Goal: Task Accomplishment & Management: Use online tool/utility

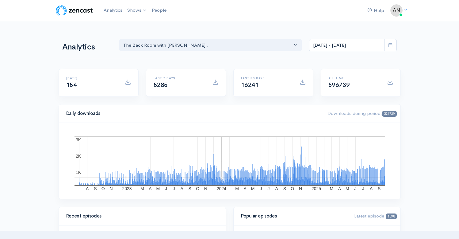
select select "10316"
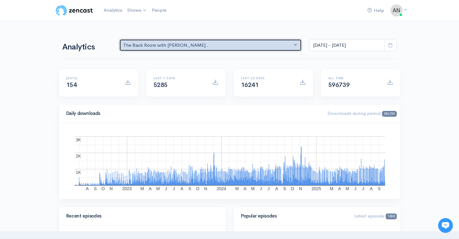
click at [203, 44] on div "The Back Room with [PERSON_NAME].." at bounding box center [207, 45] width 169 height 7
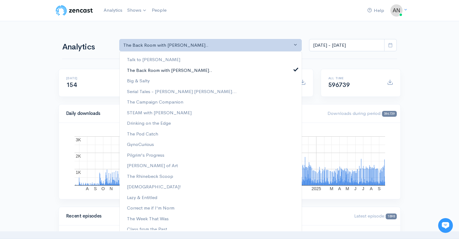
click at [295, 69] on span at bounding box center [296, 68] width 2 height 5
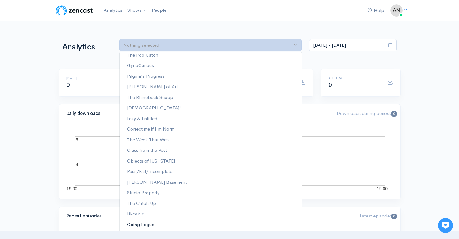
click at [139, 224] on span "Going Rogue" at bounding box center [140, 224] width 27 height 7
select select "15466"
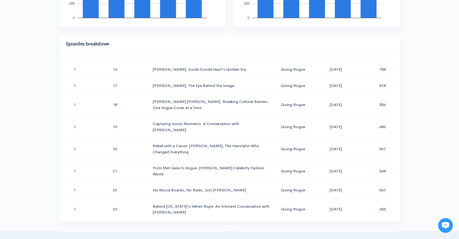
scroll to position [0, 0]
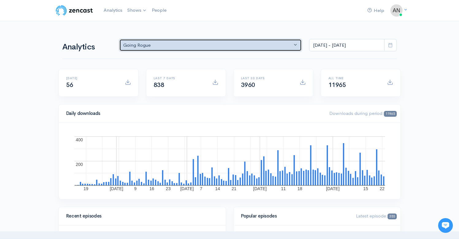
click at [163, 45] on div "Going Rogue" at bounding box center [207, 45] width 169 height 7
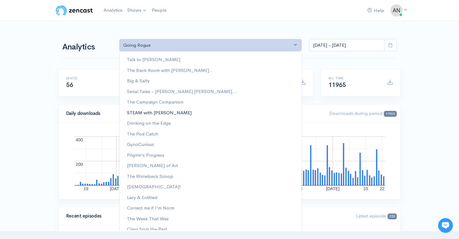
scroll to position [79, 0]
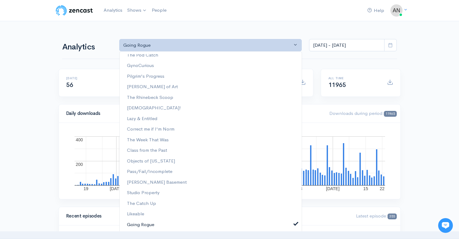
click at [295, 223] on span at bounding box center [296, 223] width 2 height 5
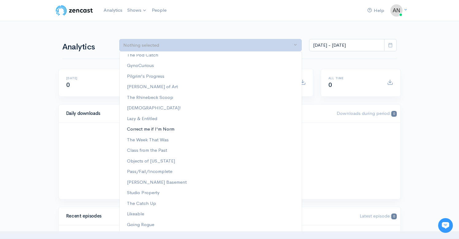
click at [167, 129] on span "Correct me if I'm Norm" at bounding box center [151, 128] width 48 height 7
select select "13974"
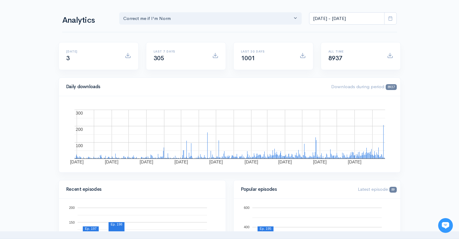
scroll to position [0, 0]
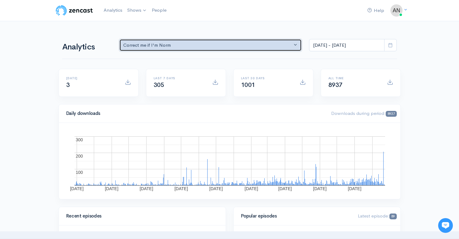
click at [211, 45] on div "Correct me if I'm Norm" at bounding box center [207, 45] width 169 height 7
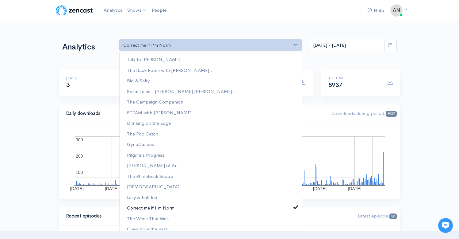
click at [295, 208] on span at bounding box center [296, 206] width 2 height 5
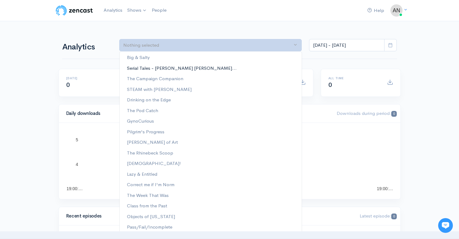
scroll to position [29, 0]
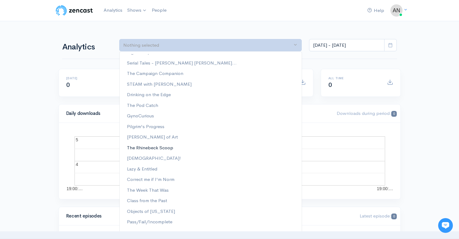
click at [159, 148] on span "The Rhinebeck Scoop" at bounding box center [150, 147] width 46 height 7
select select "13481"
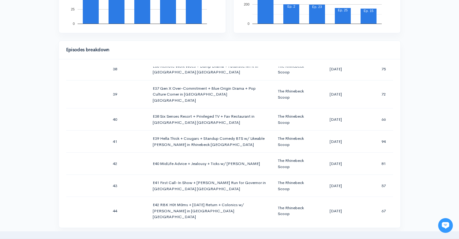
scroll to position [0, 0]
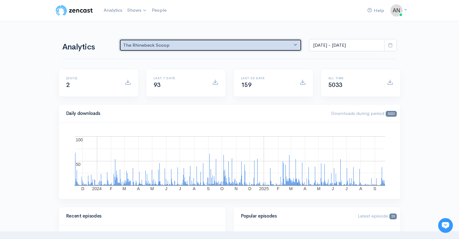
click at [240, 42] on button "The Rhinebeck Scoop" at bounding box center [210, 45] width 183 height 13
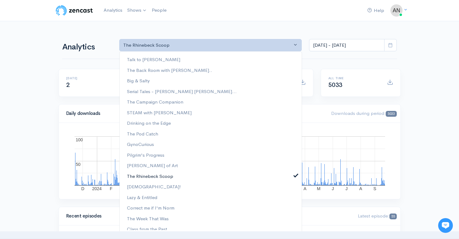
click at [290, 174] on link "The Rhinebeck Scoop" at bounding box center [211, 176] width 182 height 11
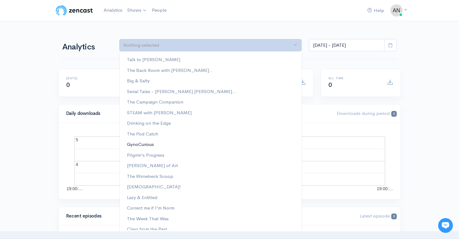
click at [145, 145] on span "GynoCurious" at bounding box center [140, 143] width 27 height 7
select select "12646"
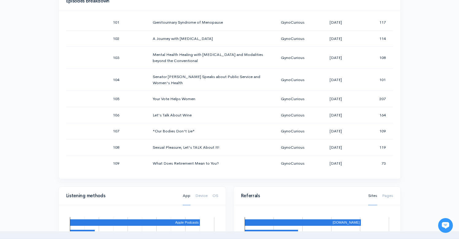
scroll to position [319, 0]
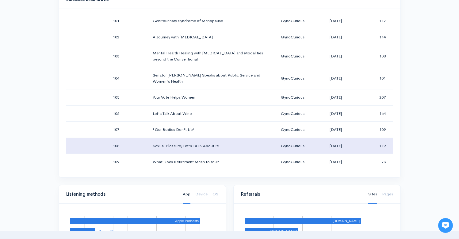
click at [208, 142] on td "Sexual Pleasure; Let's TALK About It!" at bounding box center [212, 145] width 128 height 16
click at [200, 146] on td "Sexual Pleasure; Let's TALK About It!" at bounding box center [212, 145] width 128 height 16
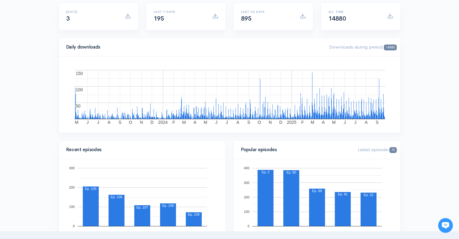
scroll to position [0, 0]
